Goal: Book appointment/travel/reservation

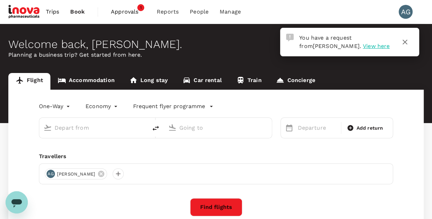
type input "roundtrip"
type input "Kuala Lumpur Intl ([GEOGRAPHIC_DATA])"
type input "Penang Intl (PEN)"
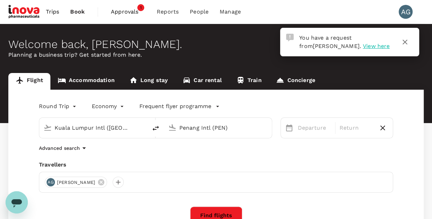
click at [363, 46] on span "View here" at bounding box center [376, 46] width 27 height 7
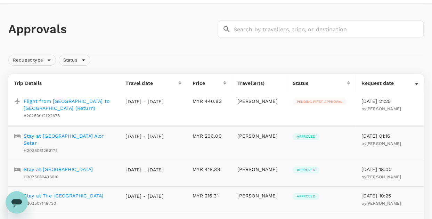
scroll to position [35, 0]
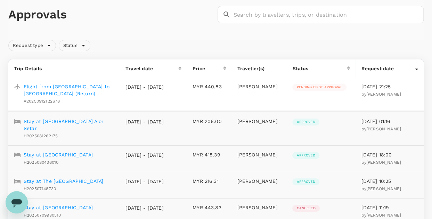
click at [92, 83] on p "Flight from Penang to Kuala Lumpur (Return)" at bounding box center [69, 90] width 91 height 14
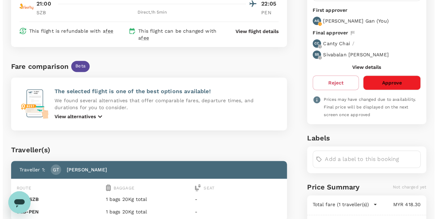
scroll to position [134, 0]
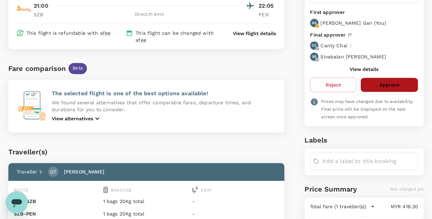
click at [391, 82] on button "Approve" at bounding box center [389, 84] width 58 height 15
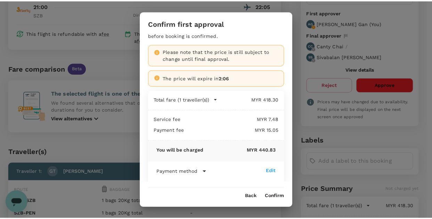
scroll to position [22, 0]
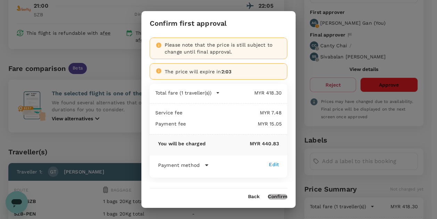
click at [282, 196] on button "Confirm" at bounding box center [277, 197] width 19 height 6
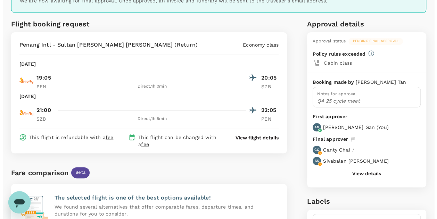
scroll to position [0, 0]
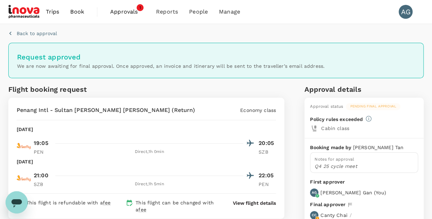
click at [116, 13] on span "Approvals" at bounding box center [127, 12] width 35 height 8
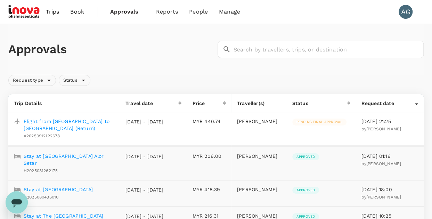
click at [416, 104] on icon at bounding box center [416, 105] width 3 height 2
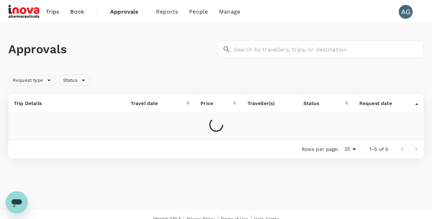
click at [416, 104] on icon at bounding box center [416, 104] width 3 height 2
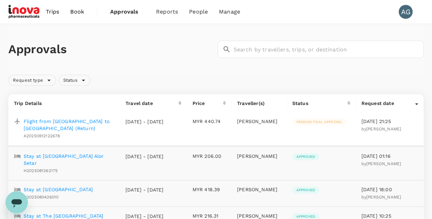
click at [346, 73] on div "Request type Status" at bounding box center [215, 79] width 418 height 14
click at [29, 123] on p "Flight from Penang to Kuala Lumpur (Return)" at bounding box center [69, 125] width 91 height 14
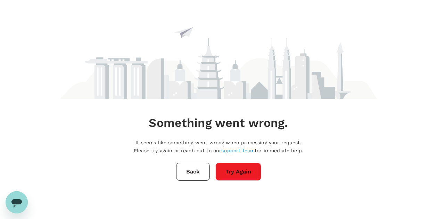
click at [242, 174] on button "Try Again" at bounding box center [238, 172] width 46 height 18
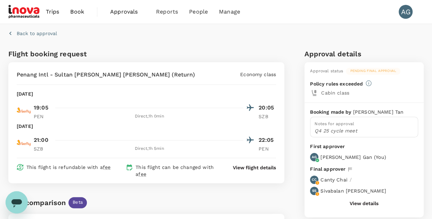
click at [247, 166] on p "View flight details" at bounding box center [254, 167] width 43 height 7
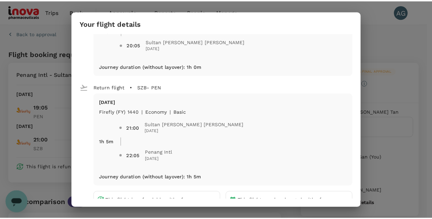
scroll to position [132, 0]
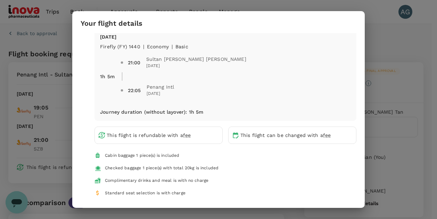
click at [381, 41] on div "Your flight details Depart flight PEN - SZB [DATE] firefly (FY) 1437 | economy …" at bounding box center [218, 109] width 437 height 219
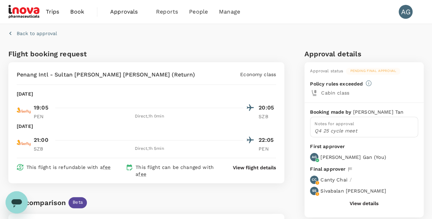
click at [81, 13] on span "Book" at bounding box center [77, 12] width 14 height 8
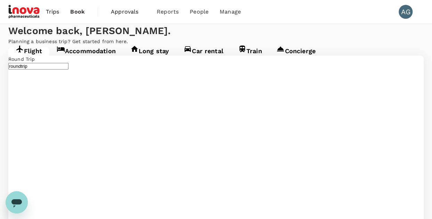
type input "Kuala Lumpur Intl ([GEOGRAPHIC_DATA])"
type input "Penang Intl (PEN)"
type input "Kuala Lumpur Intl ([GEOGRAPHIC_DATA])"
type input "Penang Intl (PEN)"
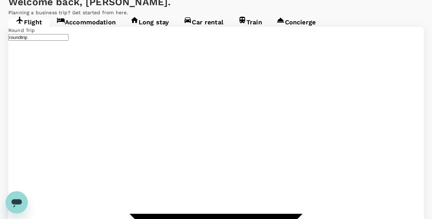
scroll to position [69, 0]
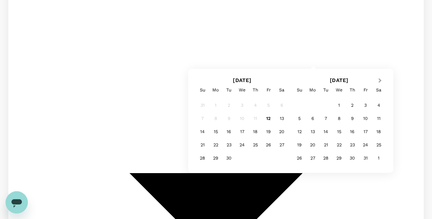
click at [381, 81] on button "Next Month" at bounding box center [380, 80] width 11 height 11
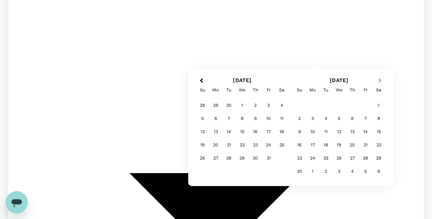
click at [381, 81] on button "Next Month" at bounding box center [380, 80] width 11 height 11
click at [215, 145] on div "17" at bounding box center [215, 144] width 13 height 13
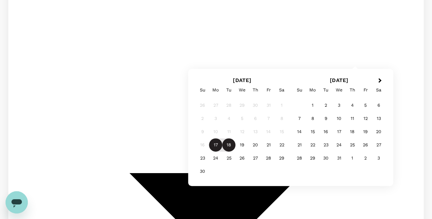
click at [228, 143] on div "18" at bounding box center [228, 144] width 13 height 13
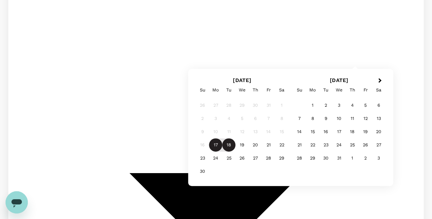
click at [231, 144] on div "18" at bounding box center [228, 144] width 13 height 13
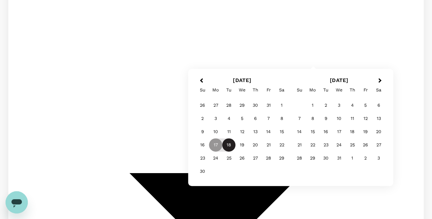
click at [232, 143] on div "18" at bounding box center [228, 144] width 13 height 13
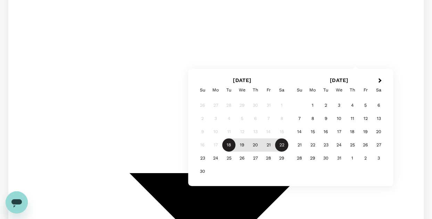
click at [285, 147] on div "22" at bounding box center [281, 144] width 13 height 13
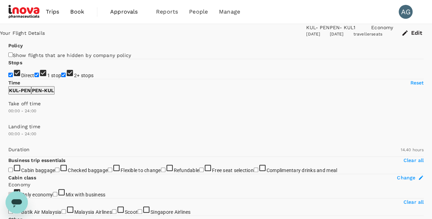
click at [79, 15] on span "Book" at bounding box center [77, 12] width 14 height 8
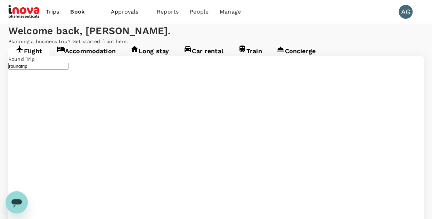
type input "Kuala Lumpur Intl (KUL)"
type input "Penang Intl (PEN)"
type input "Kuala Lumpur Intl (KUL)"
type input "Penang Intl (PEN)"
click at [92, 60] on link "Accommodation" at bounding box center [86, 53] width 74 height 13
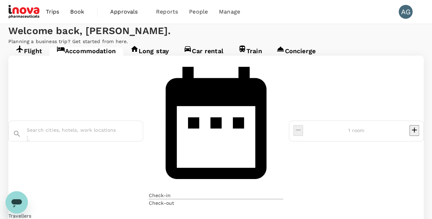
click at [99, 125] on input "text" at bounding box center [83, 130] width 112 height 10
type input "penang"
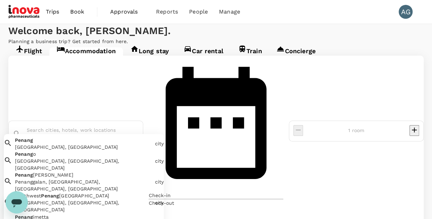
click at [189, 114] on icon at bounding box center [216, 123] width 135 height 135
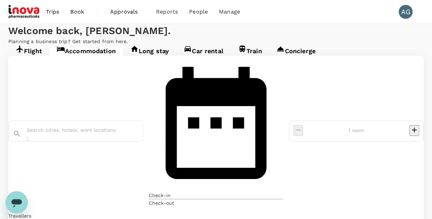
click at [127, 125] on input "text" at bounding box center [83, 130] width 112 height 10
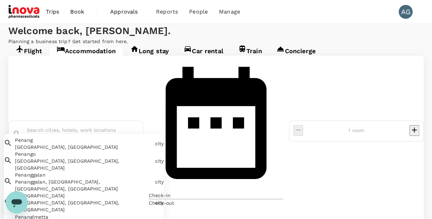
click at [100, 134] on div "Penang Penang, Malaysia" at bounding box center [82, 142] width 140 height 17
type input "Penang"
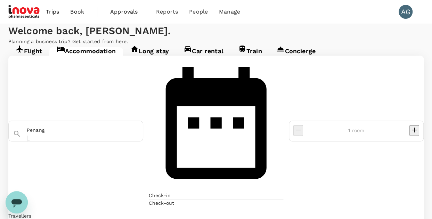
click at [171, 192] on p "Check-in" at bounding box center [160, 195] width 22 height 7
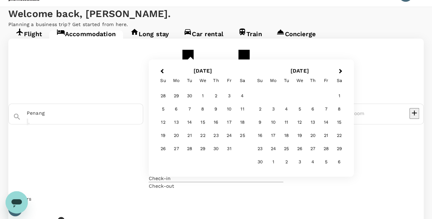
scroll to position [26, 0]
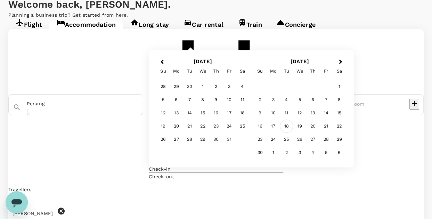
click at [293, 133] on div "18" at bounding box center [286, 126] width 13 height 13
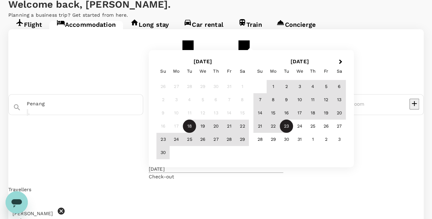
click at [293, 133] on div "23" at bounding box center [286, 126] width 13 height 13
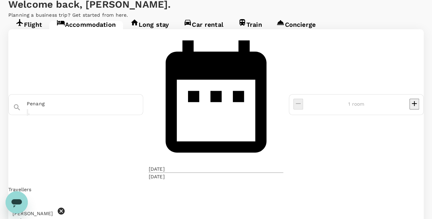
click at [165, 173] on div "23 Dec" at bounding box center [157, 176] width 16 height 7
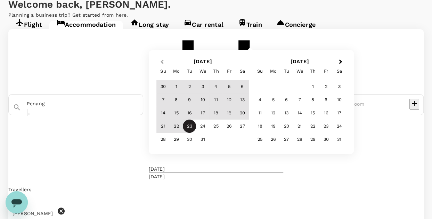
click at [167, 68] on button "Previous Month" at bounding box center [161, 62] width 11 height 11
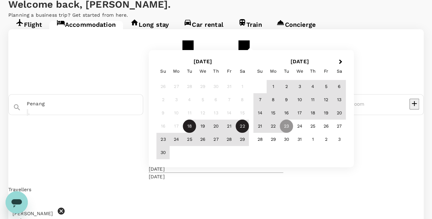
click at [249, 133] on div "22" at bounding box center [242, 126] width 13 height 13
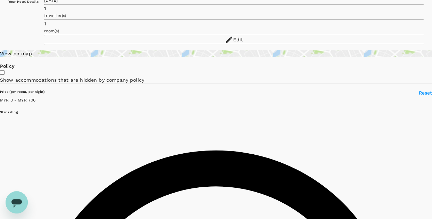
scroll to position [69, 0]
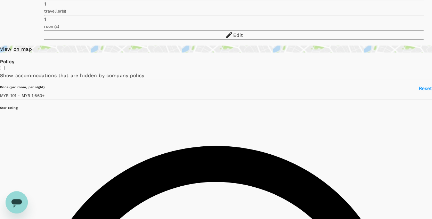
type input "1662.43"
type input "101.05"
type input "1662.05"
type input "69.05"
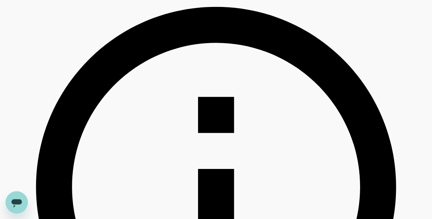
type input "1662.05"
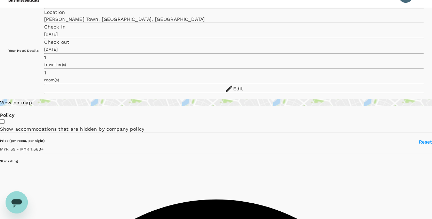
scroll to position [0, 0]
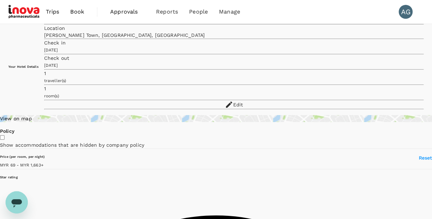
click at [81, 11] on span "Book" at bounding box center [77, 12] width 14 height 8
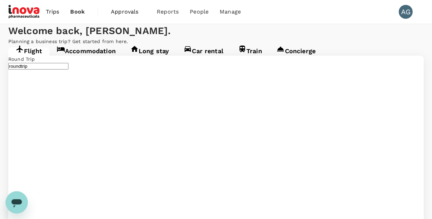
type input "Kuala Lumpur Intl (KUL)"
type input "Penang Intl (PEN)"
type input "Kuala Lumpur Intl (KUL)"
type input "Penang Intl (PEN)"
click at [85, 60] on link "Accommodation" at bounding box center [86, 53] width 74 height 13
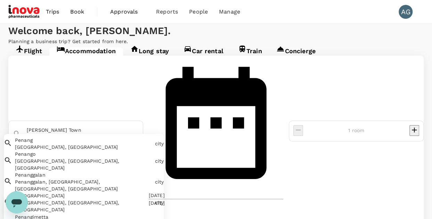
click at [58, 125] on input "George Town" at bounding box center [83, 130] width 112 height 10
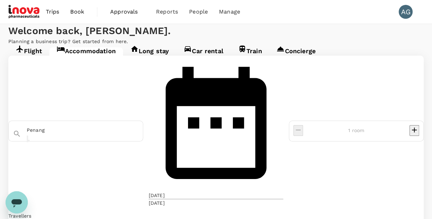
type input "Penang"
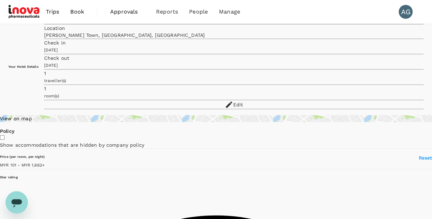
type input "1661.05"
type input "69.05"
drag, startPoint x: 88, startPoint y: 177, endPoint x: 26, endPoint y: 180, distance: 62.3
click at [40, 167] on span at bounding box center [40, 165] width 0 height 6
drag, startPoint x: 27, startPoint y: 182, endPoint x: 22, endPoint y: 181, distance: 4.9
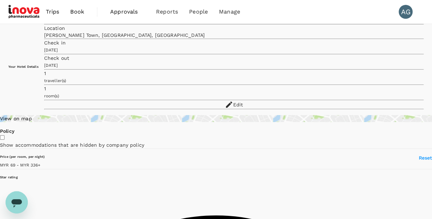
click at [41, 167] on span at bounding box center [41, 165] width 0 height 6
type input "336.05"
click at [243, 101] on div "Edit" at bounding box center [238, 104] width 10 height 7
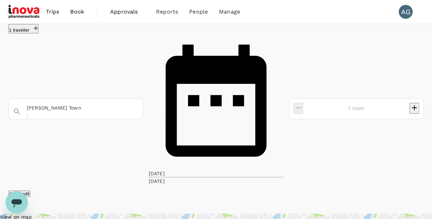
click at [67, 103] on input "George Town" at bounding box center [83, 108] width 112 height 10
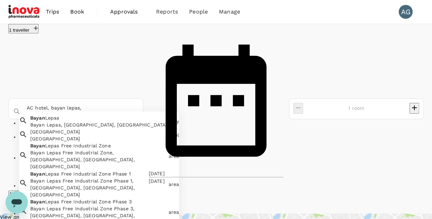
click at [68, 121] on div "Bayan Lepas, Penang, Malaysia" at bounding box center [98, 124] width 137 height 7
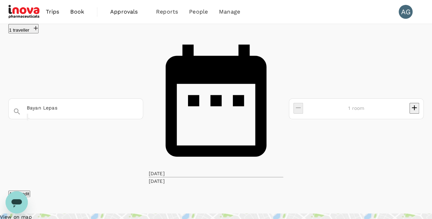
type input "Bayan Lepas"
click at [30, 190] on button "Apply edit" at bounding box center [19, 193] width 22 height 7
type input "1661.12"
type input "65.54"
type input "1661.54"
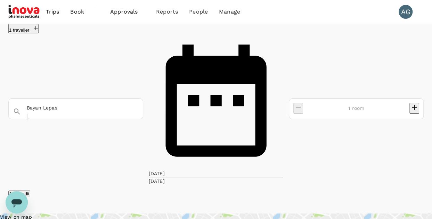
type input "58.54"
type input "1661.54"
type input "MYR"
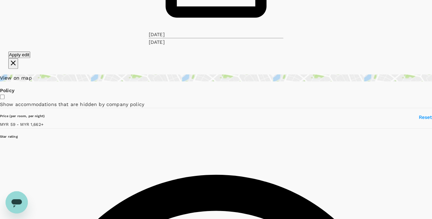
scroll to position [208, 0]
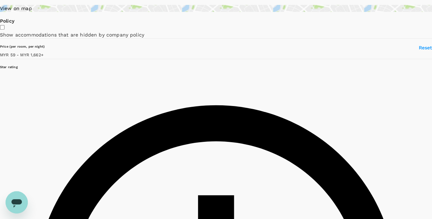
type input "1661.54"
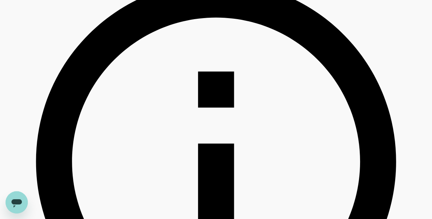
scroll to position [347, 0]
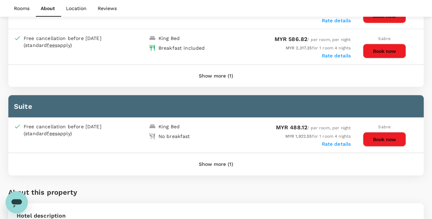
scroll to position [597, 0]
